Goal: Task Accomplishment & Management: Complete application form

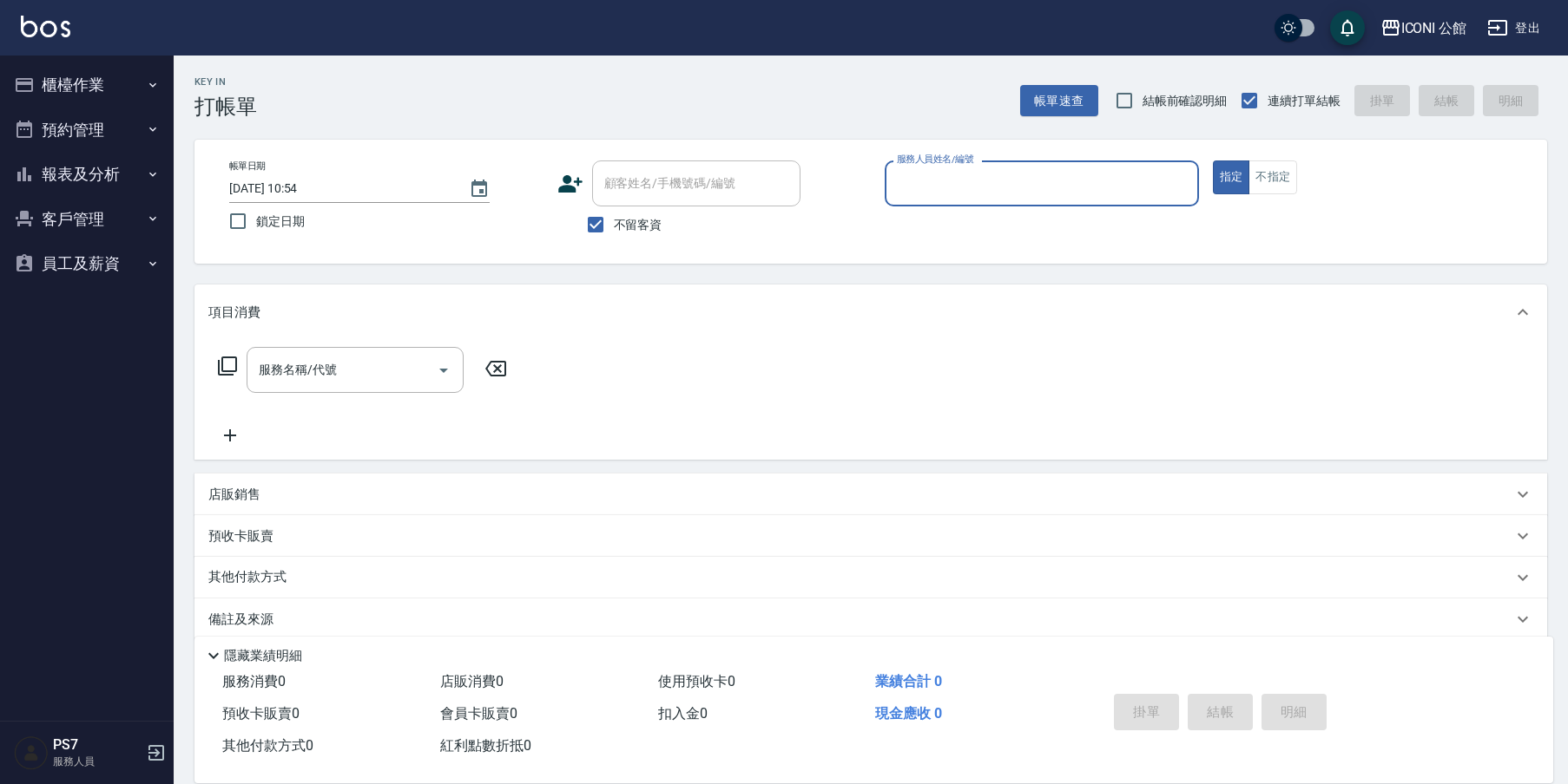
click at [90, 89] on button "櫃檯作業" at bounding box center [87, 85] width 160 height 45
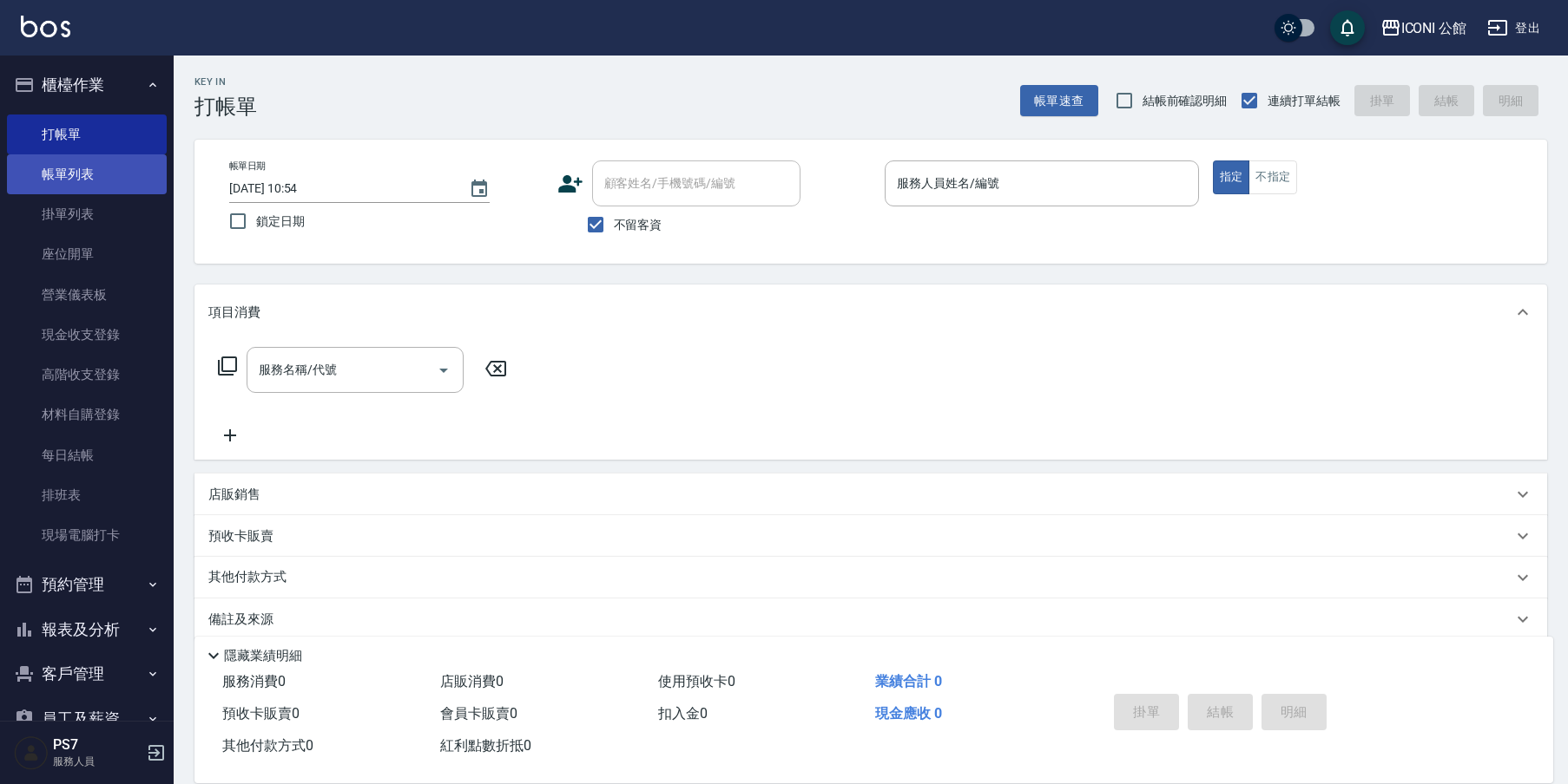
click at [112, 167] on link "帳單列表" at bounding box center [87, 175] width 160 height 40
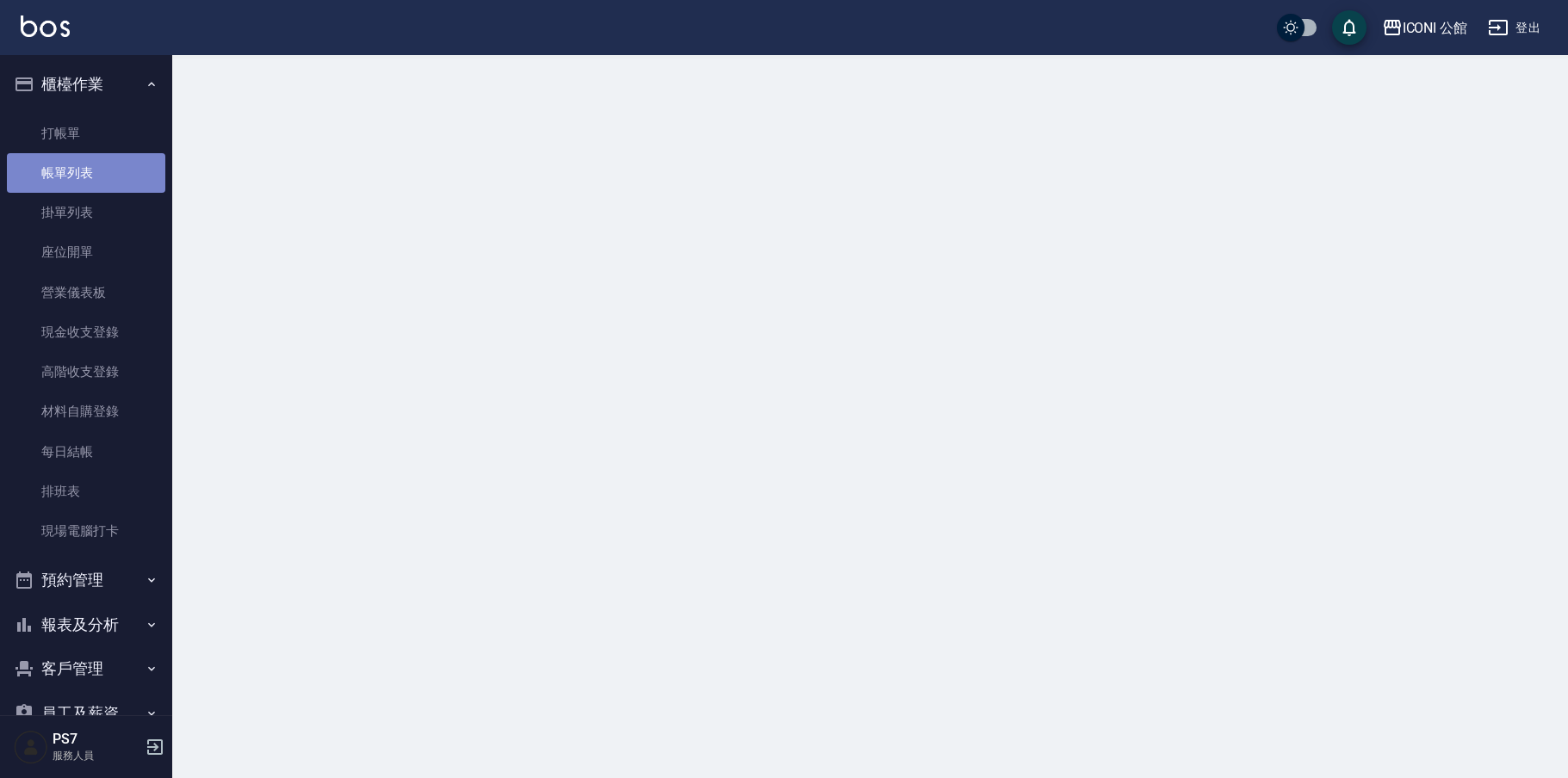
click at [111, 166] on link "帳單列表" at bounding box center [86, 173] width 159 height 40
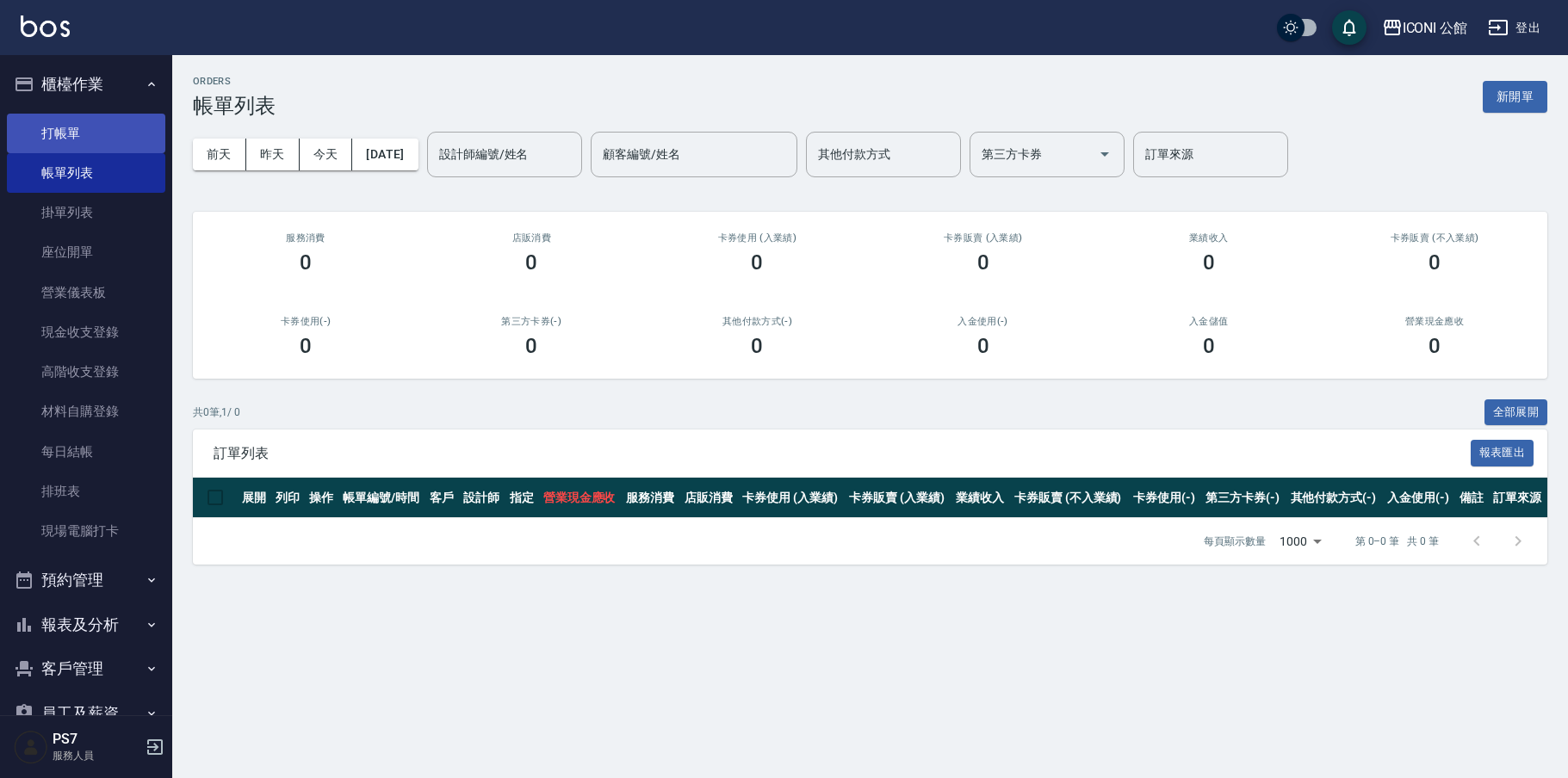
click at [76, 117] on link "打帳單" at bounding box center [86, 134] width 159 height 40
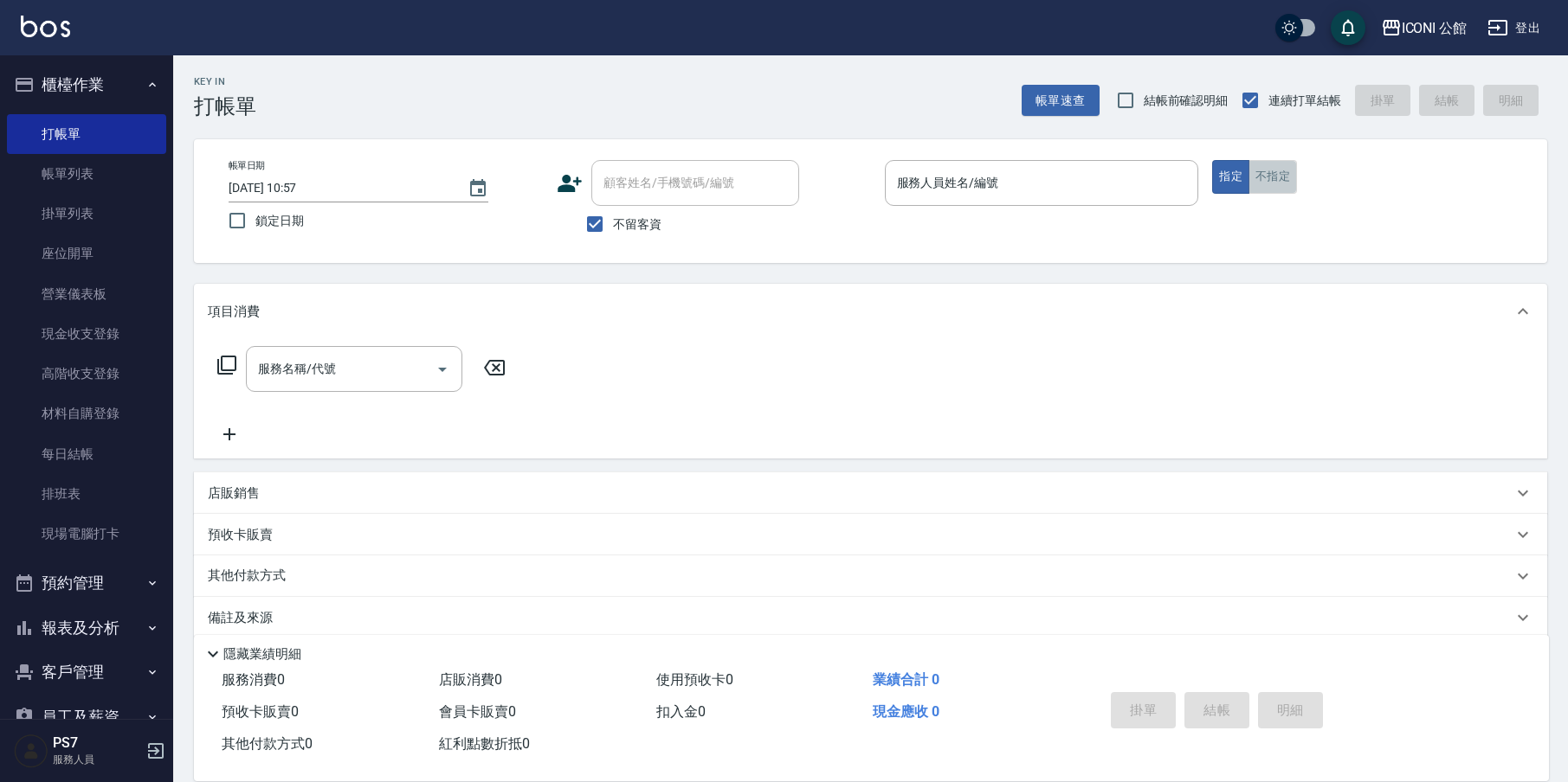
click at [1291, 163] on button "不指定" at bounding box center [1272, 177] width 49 height 34
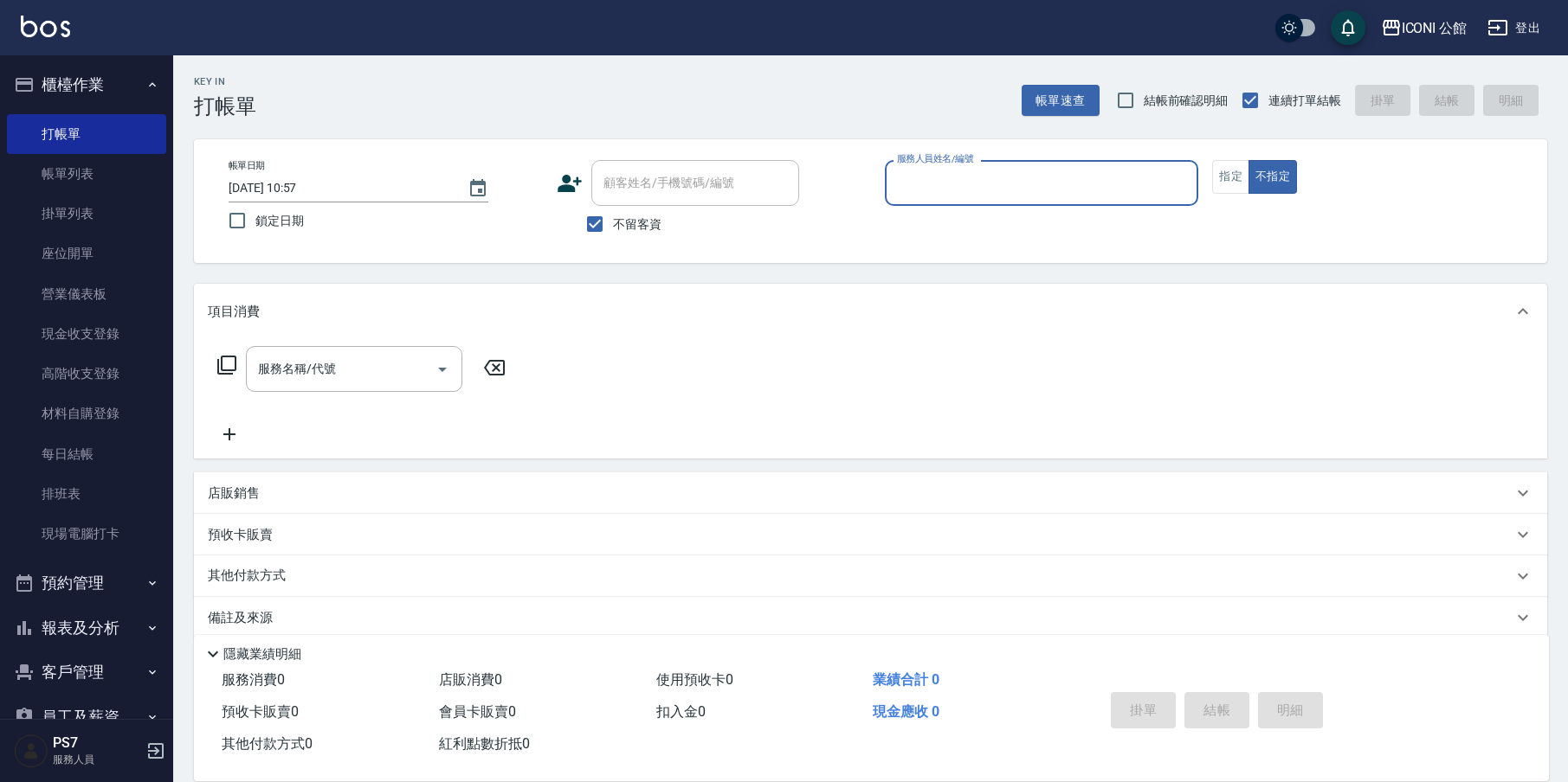
click at [1036, 179] on input "服務人員姓名/編號" at bounding box center [1042, 183] width 298 height 30
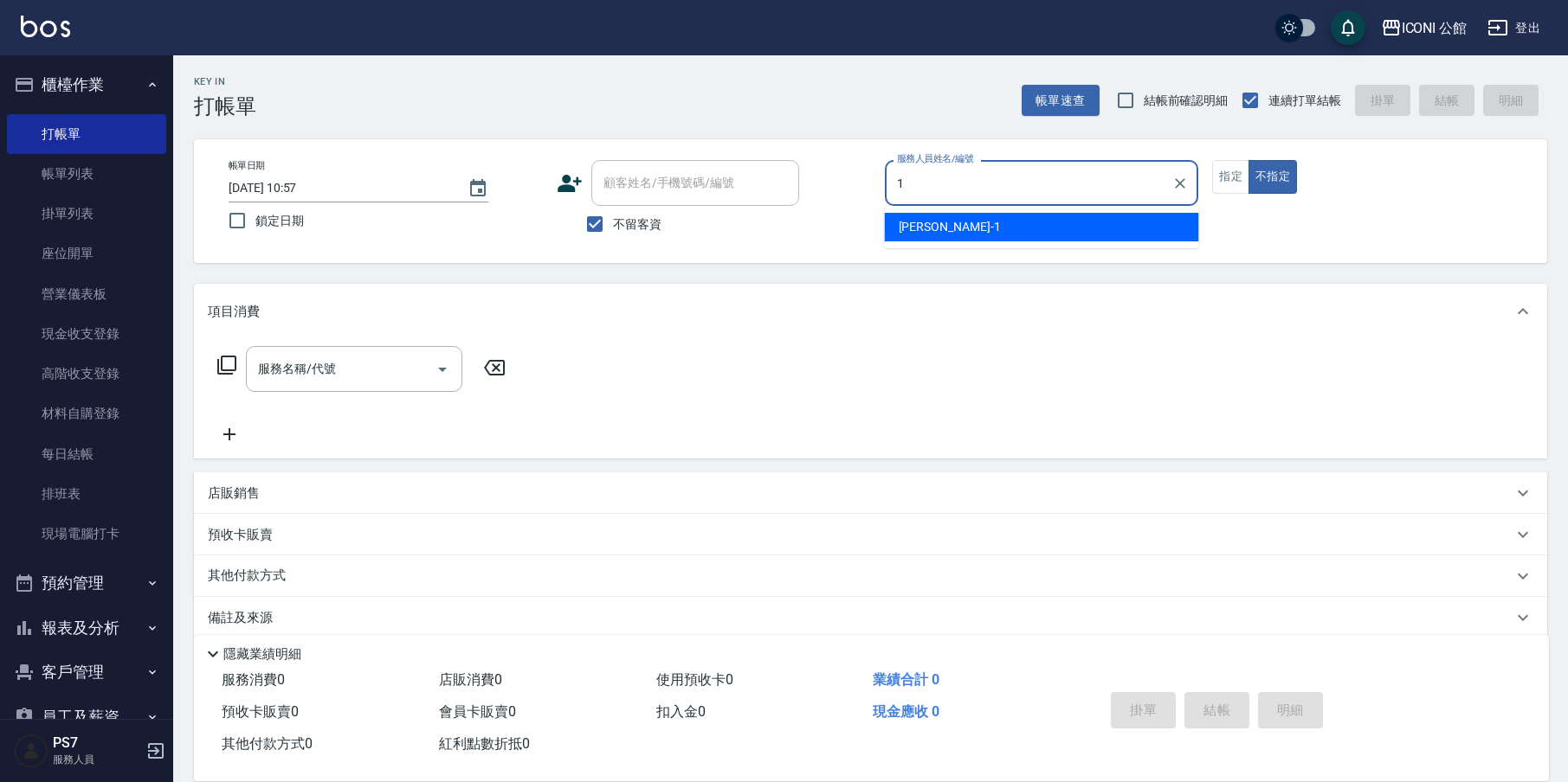
type input "[PERSON_NAME]-1"
type button "false"
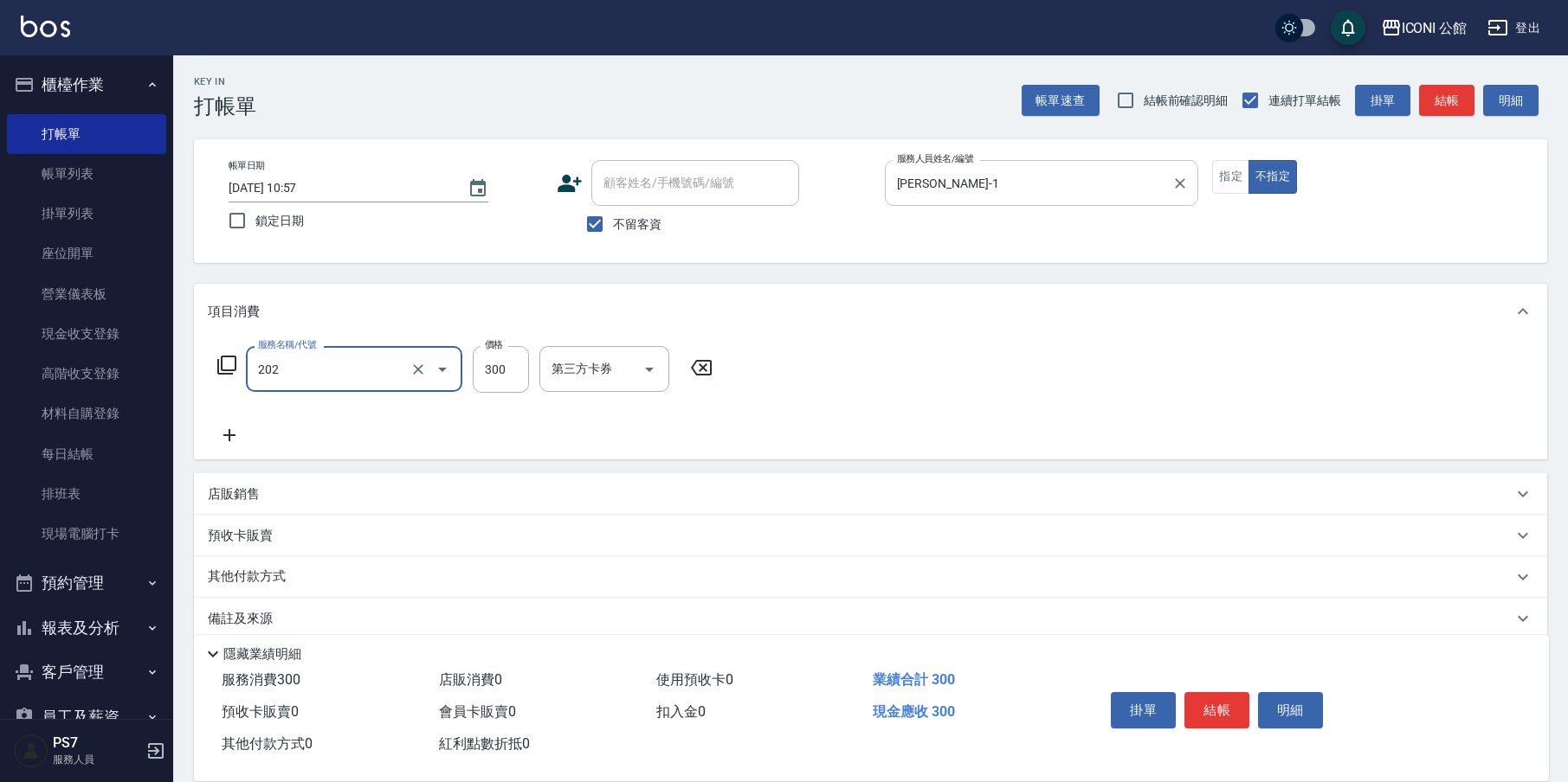
type input "單剪(202)"
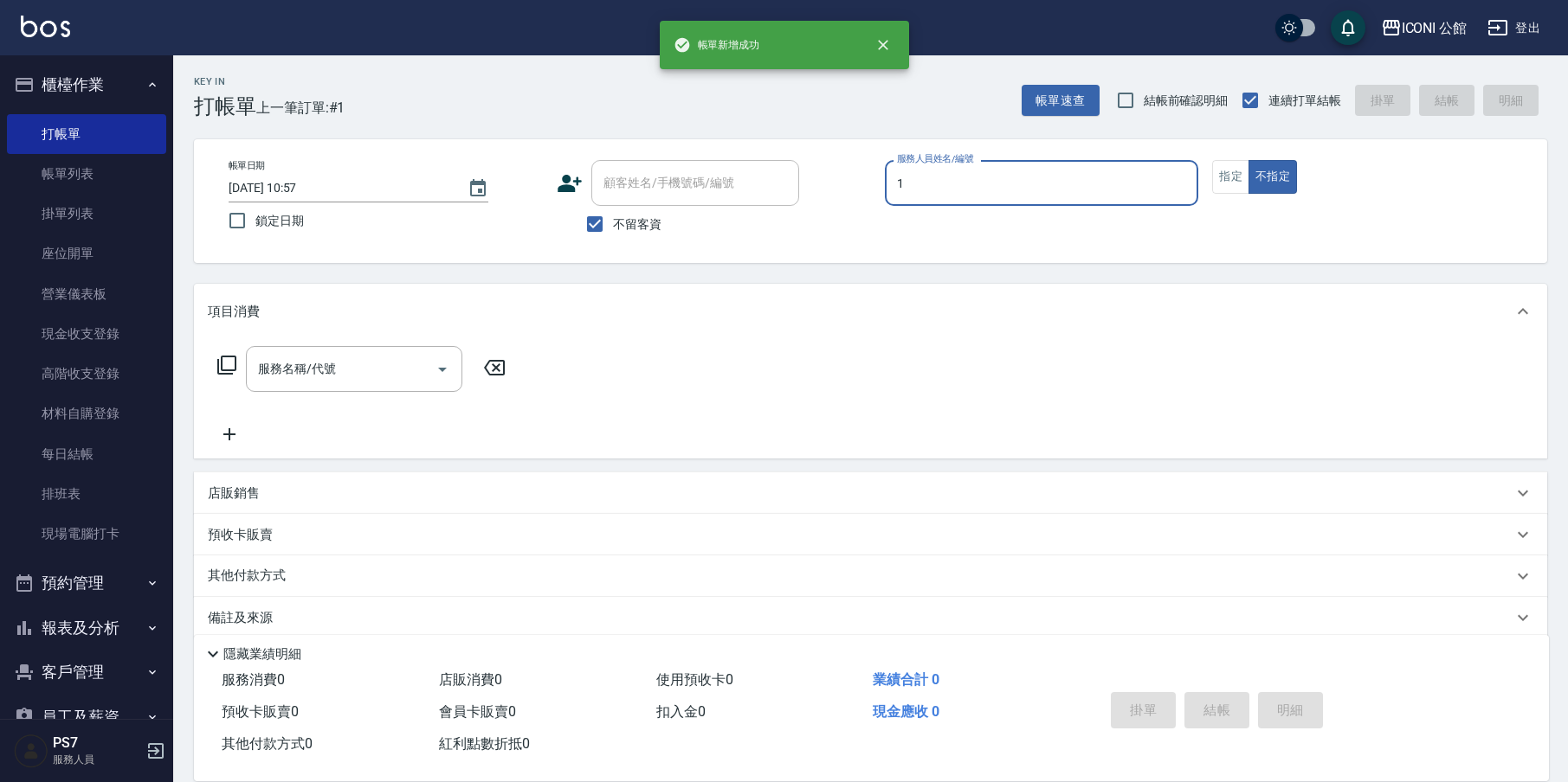
type input "[PERSON_NAME]-1"
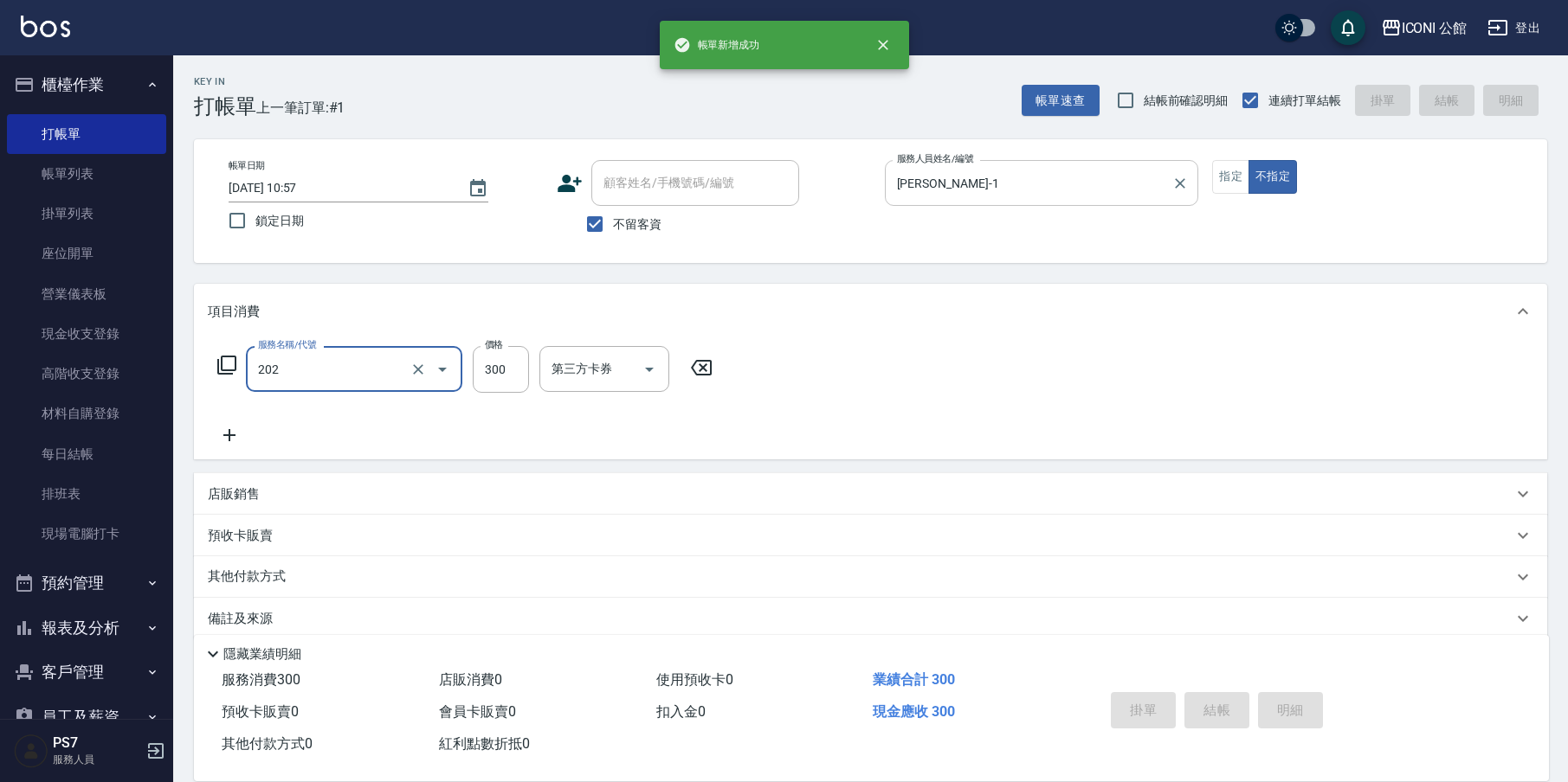
type input "202"
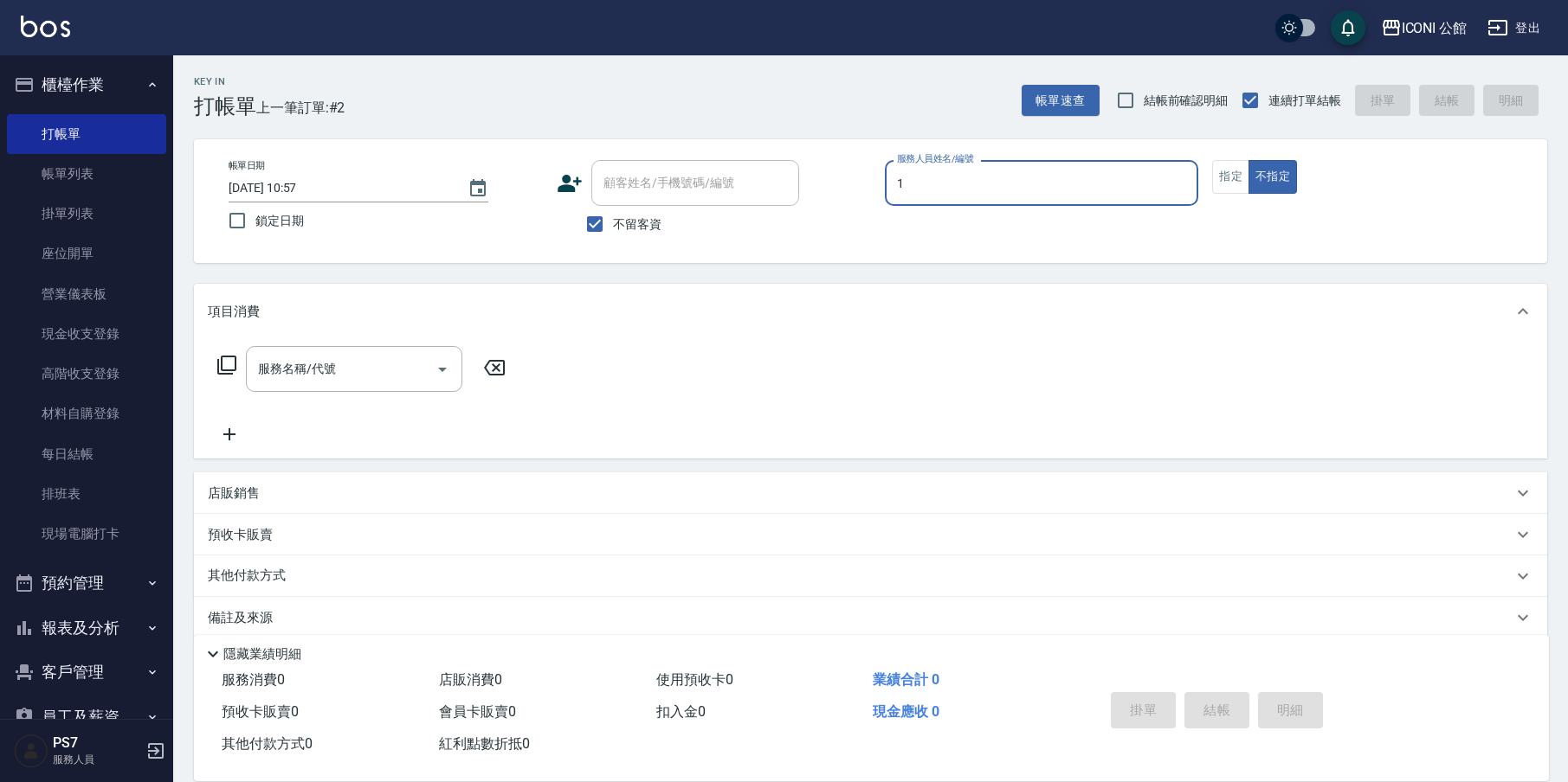
type input "[PERSON_NAME]-1"
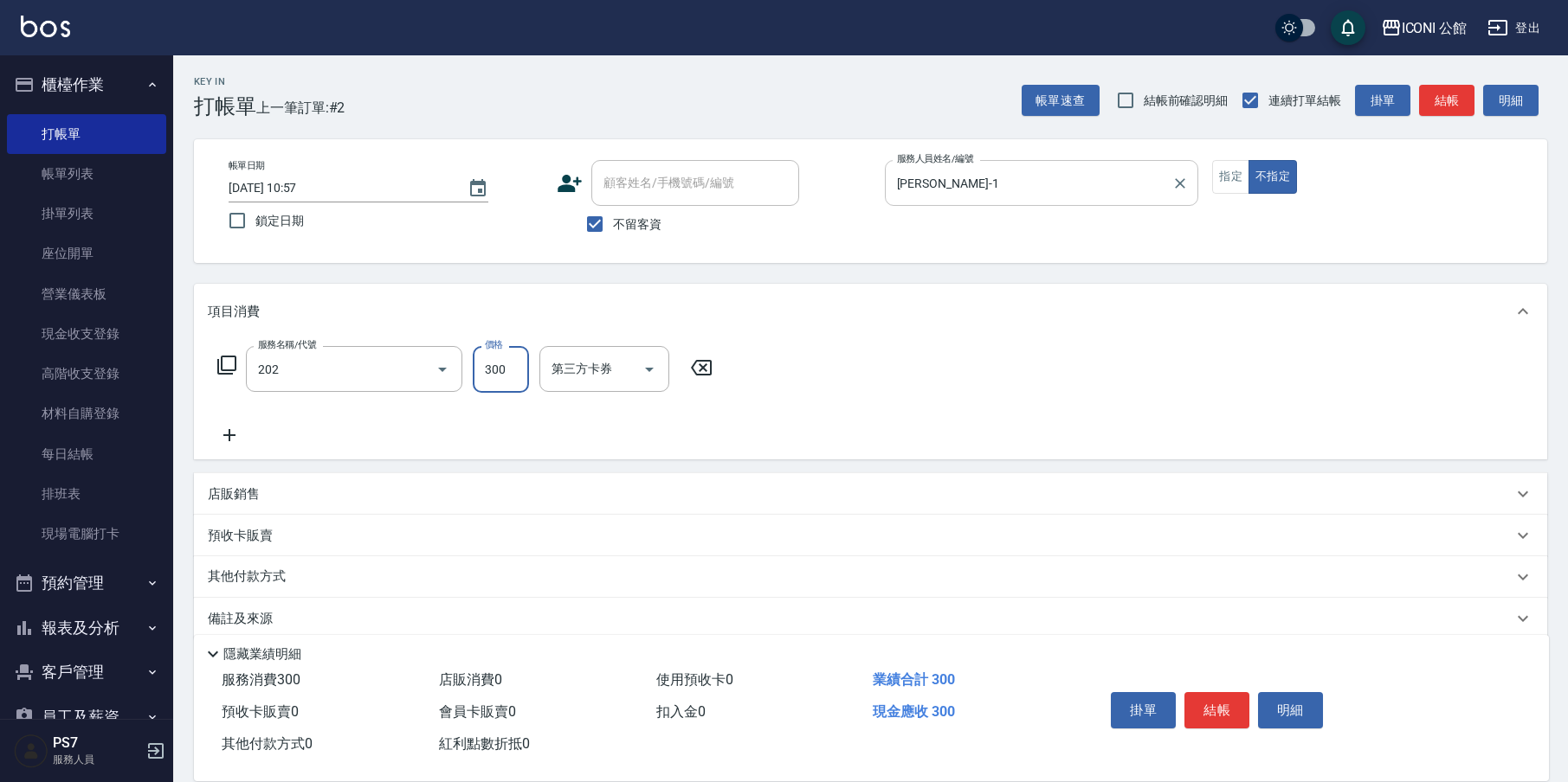
type input "單剪(202)"
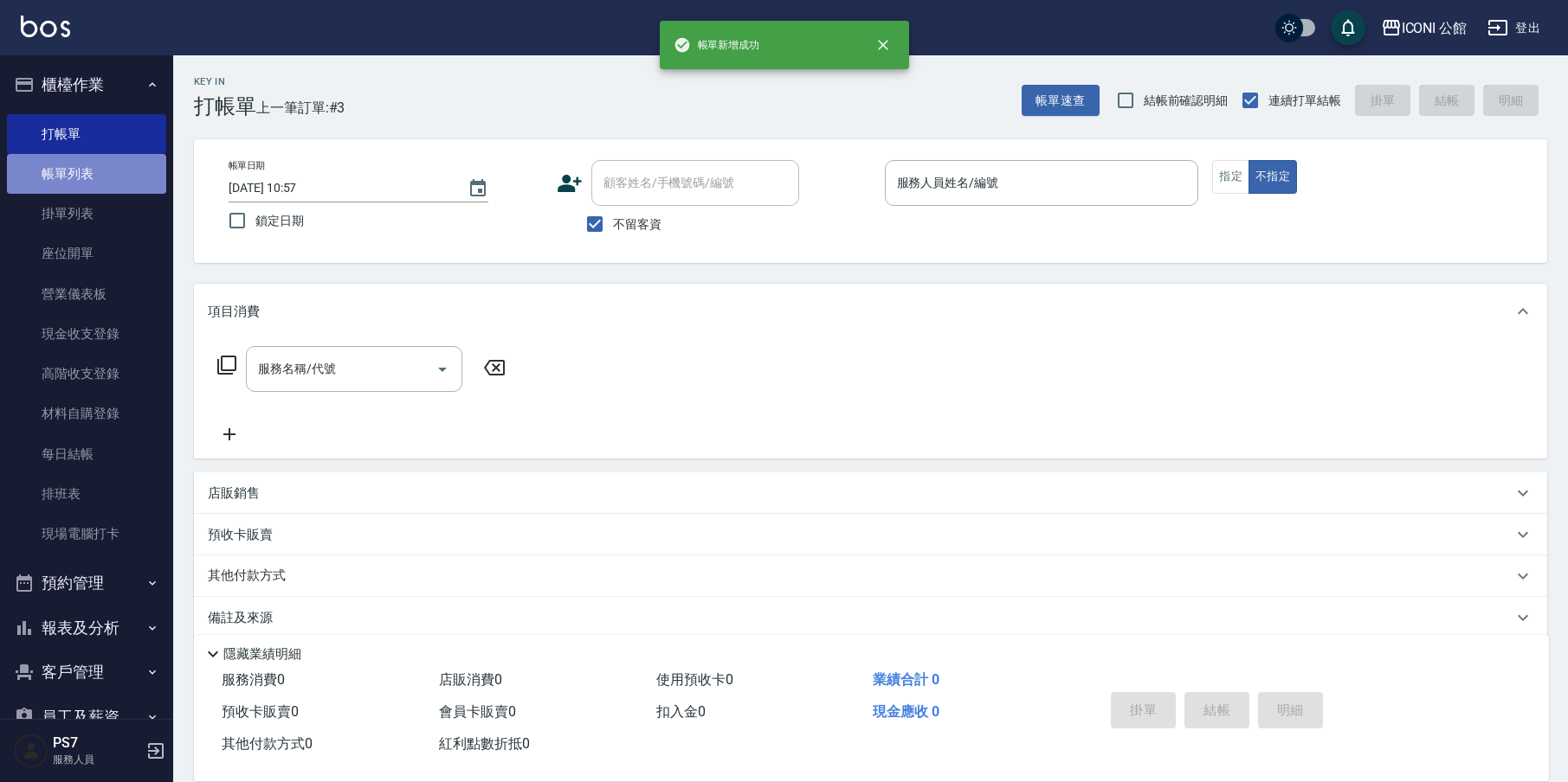
click at [90, 178] on link "帳單列表" at bounding box center [87, 174] width 160 height 40
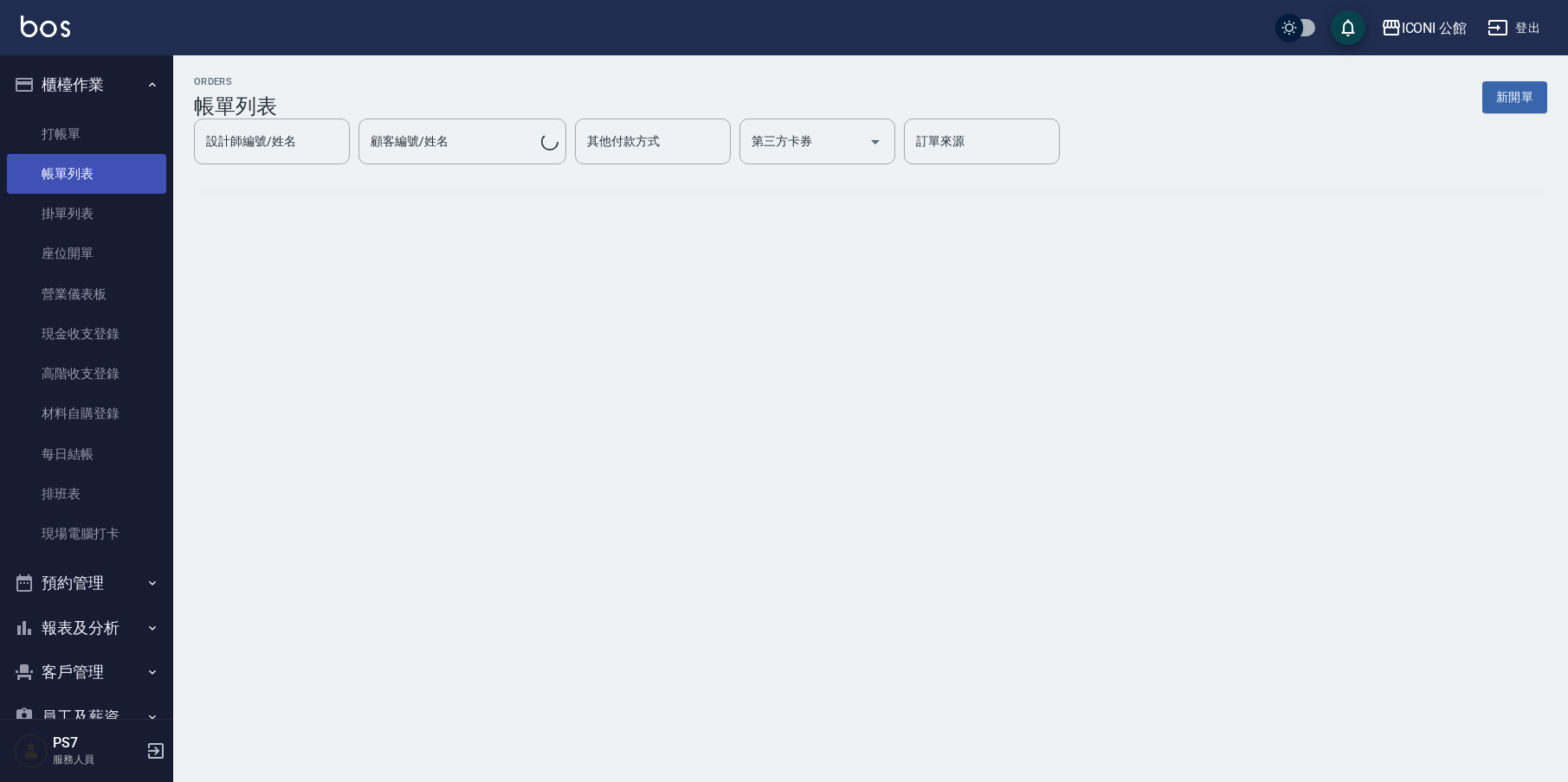
click at [90, 178] on link "帳單列表" at bounding box center [87, 174] width 160 height 40
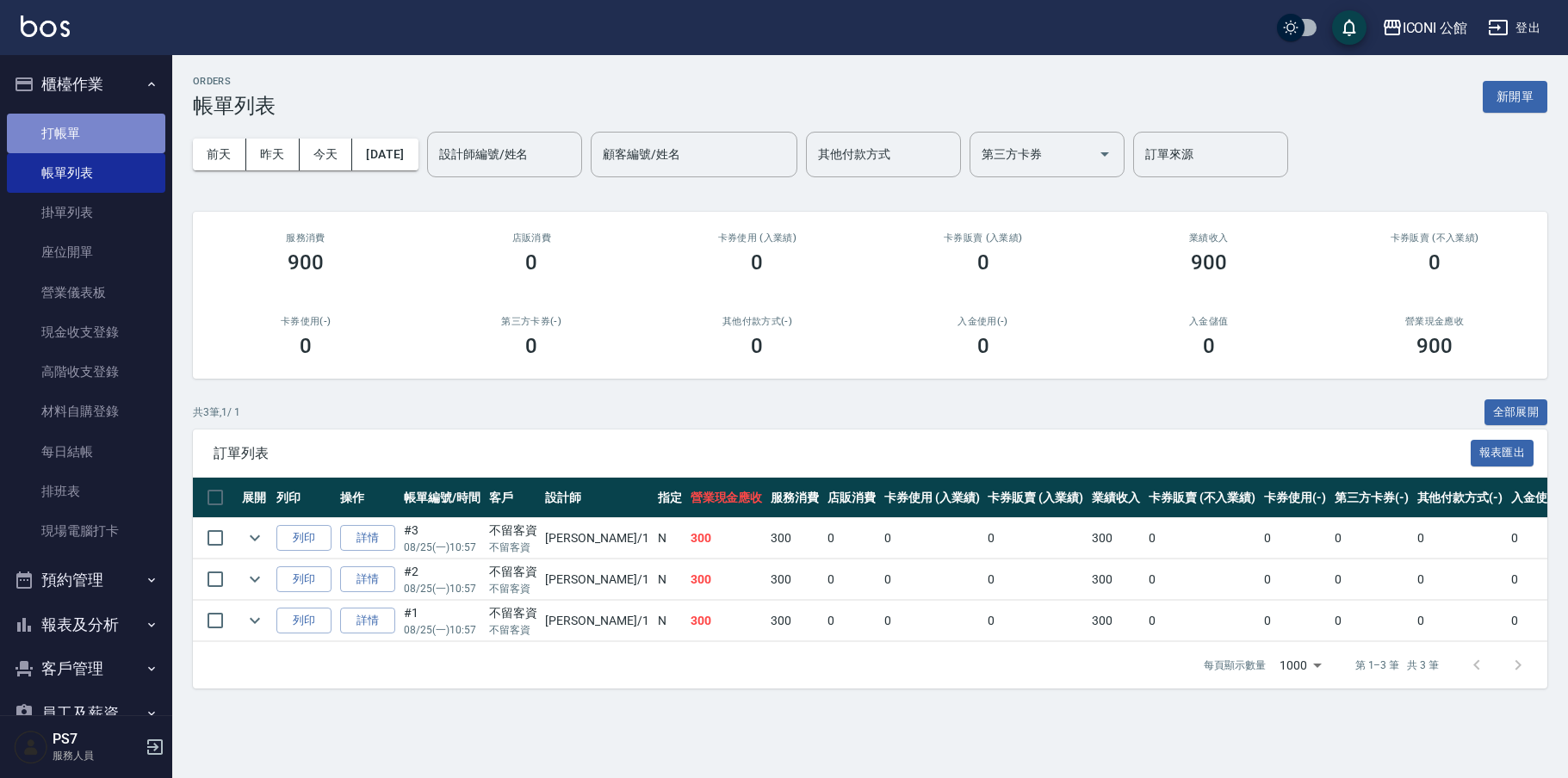
click at [110, 133] on link "打帳單" at bounding box center [86, 134] width 159 height 40
